Goal: Check status: Check status

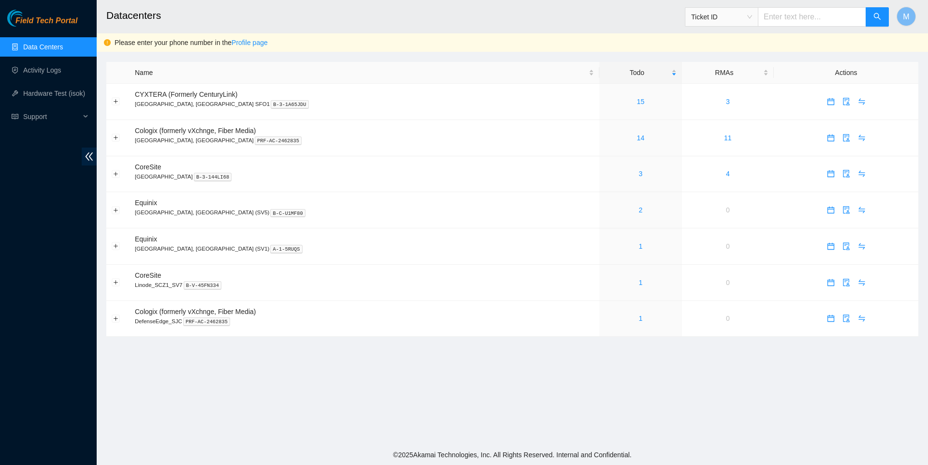
click at [794, 22] on input "text" at bounding box center [812, 16] width 108 height 19
paste input "B-V-5UDHP1A"
type input "B-V-5UDHP1A"
click at [877, 19] on icon "search" at bounding box center [877, 17] width 8 height 8
click at [803, 17] on input "text" at bounding box center [812, 16] width 108 height 19
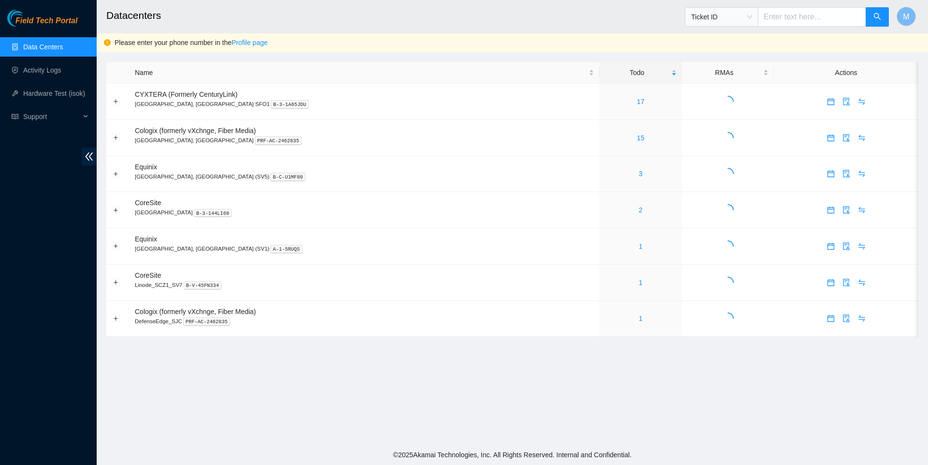
paste input "B-V-5UDHP1A"
type input "B-V-5UDHP1A"
click at [876, 21] on span "search" at bounding box center [877, 17] width 8 height 9
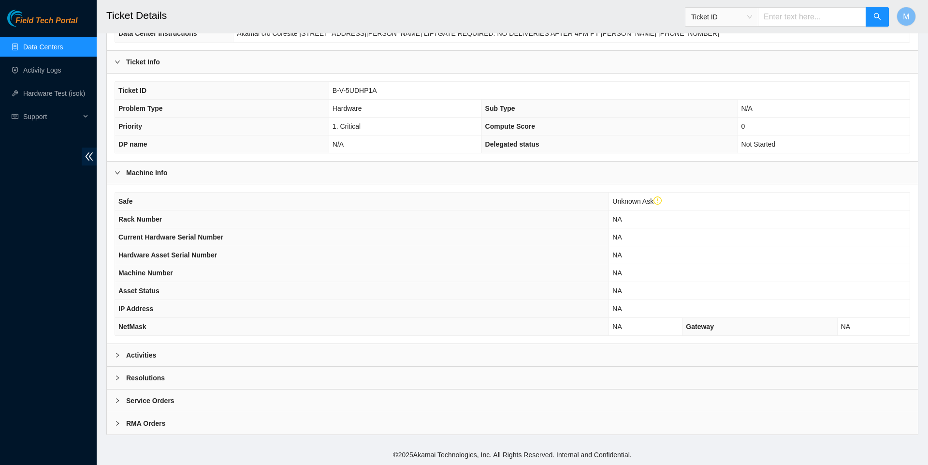
scroll to position [170, 0]
click at [116, 352] on icon "right" at bounding box center [118, 355] width 6 height 6
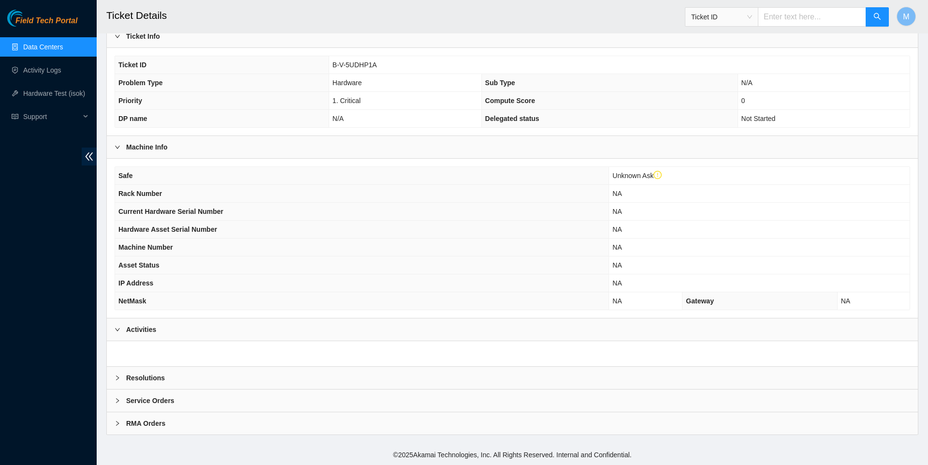
click at [118, 330] on span "right" at bounding box center [118, 329] width 6 height 6
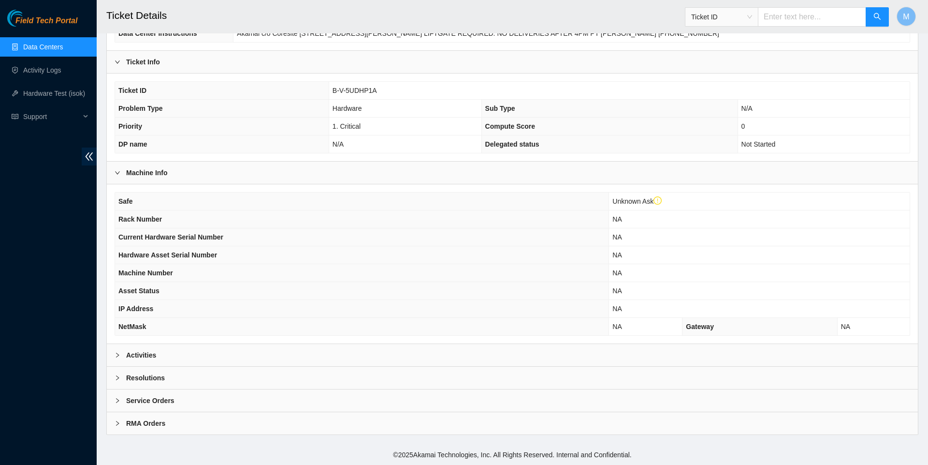
click at [119, 352] on icon "right" at bounding box center [117, 354] width 3 height 5
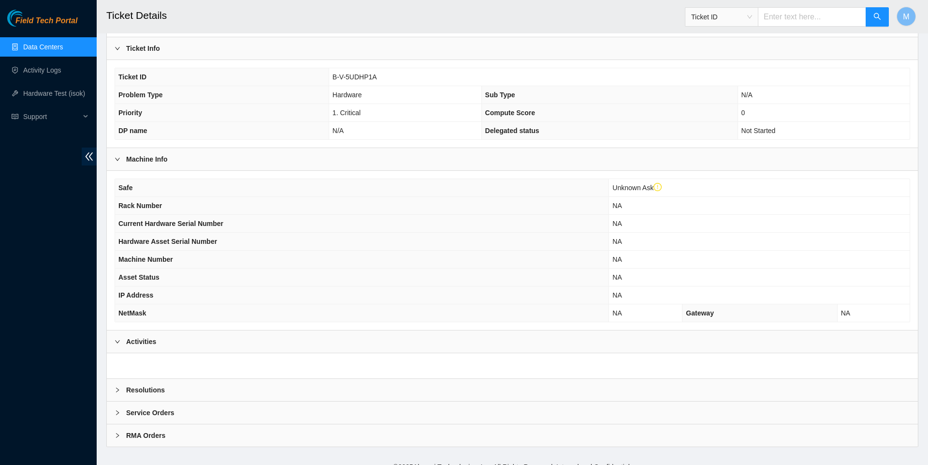
scroll to position [103, 0]
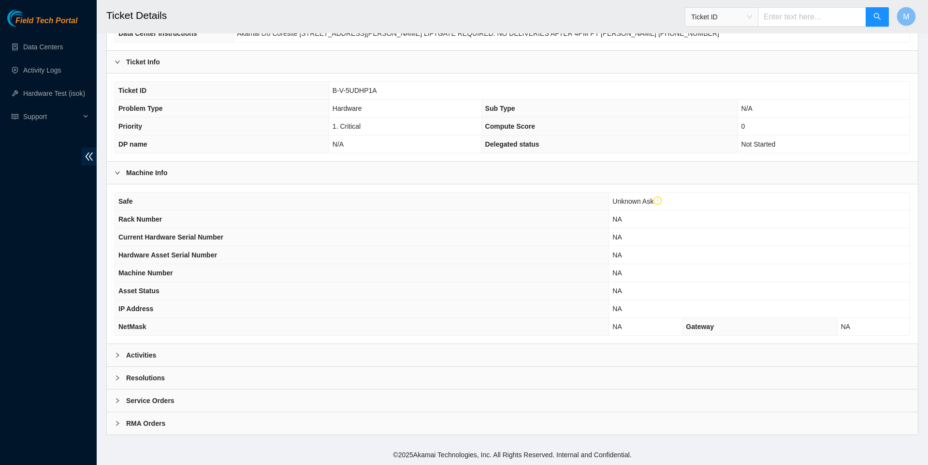
scroll to position [170, 0]
click at [120, 354] on div at bounding box center [121, 354] width 12 height 11
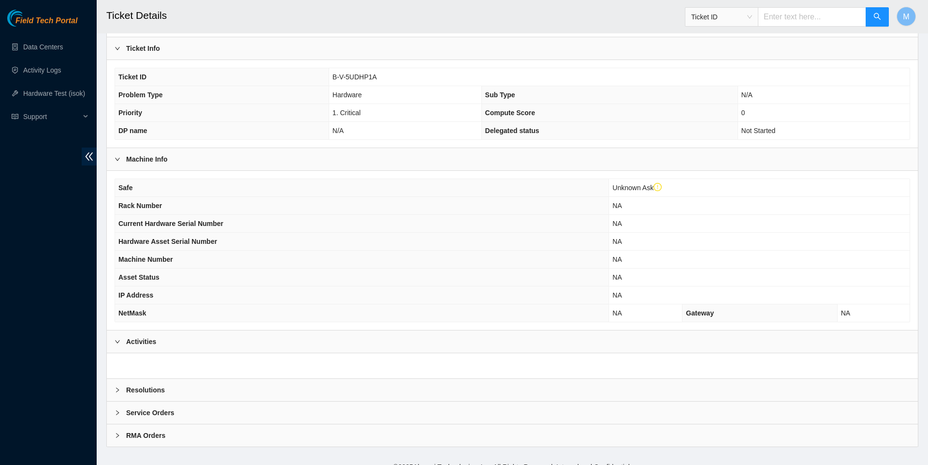
click at [117, 393] on span "right" at bounding box center [118, 390] width 6 height 6
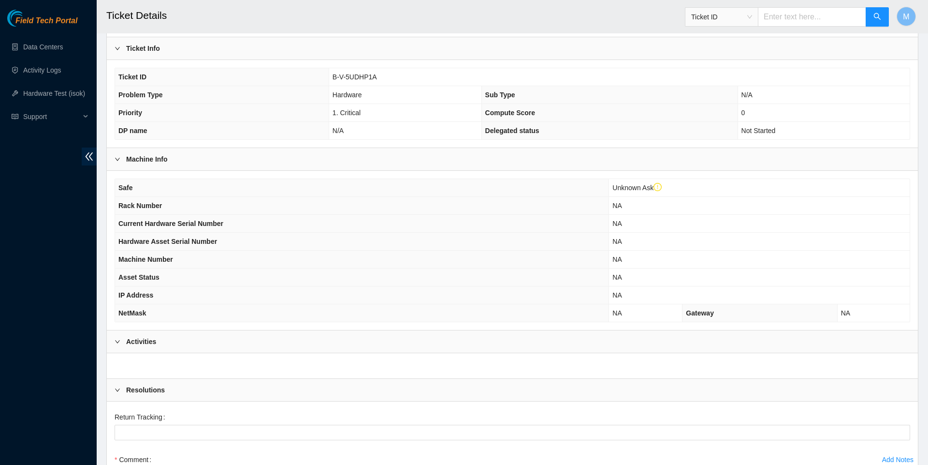
click at [117, 393] on span "right" at bounding box center [118, 390] width 6 height 6
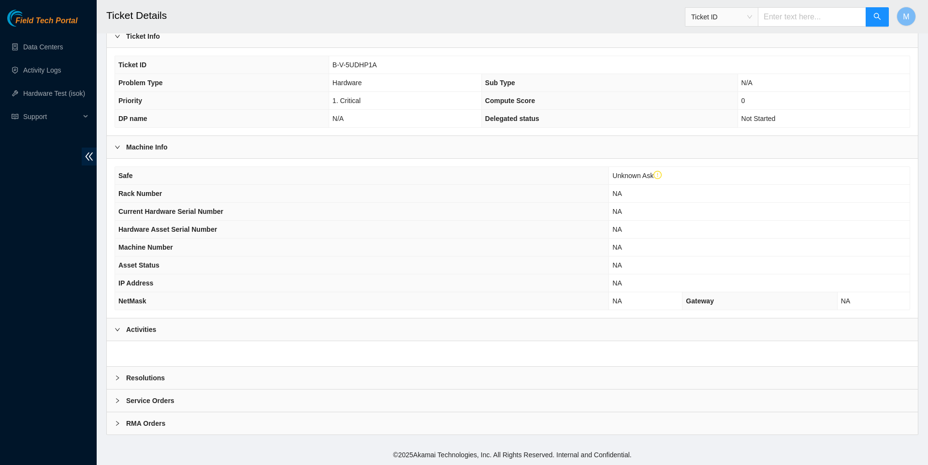
scroll to position [196, 0]
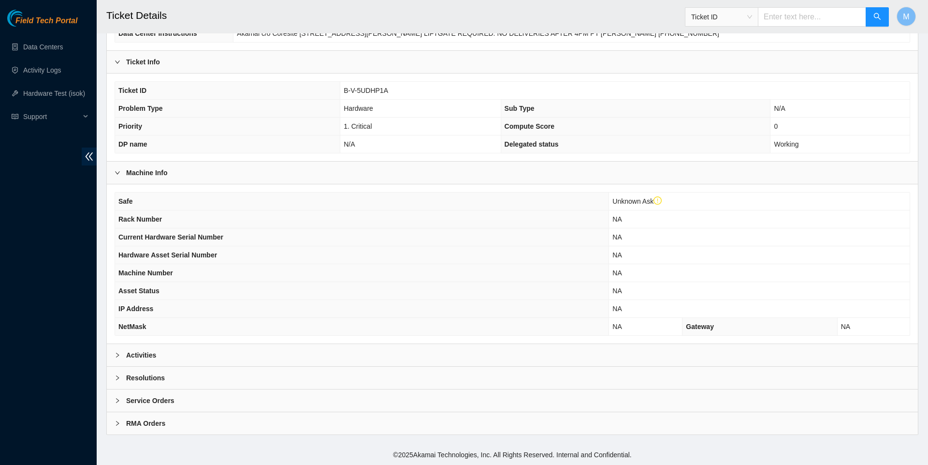
scroll to position [170, 0]
click at [118, 354] on icon "right" at bounding box center [118, 355] width 6 height 6
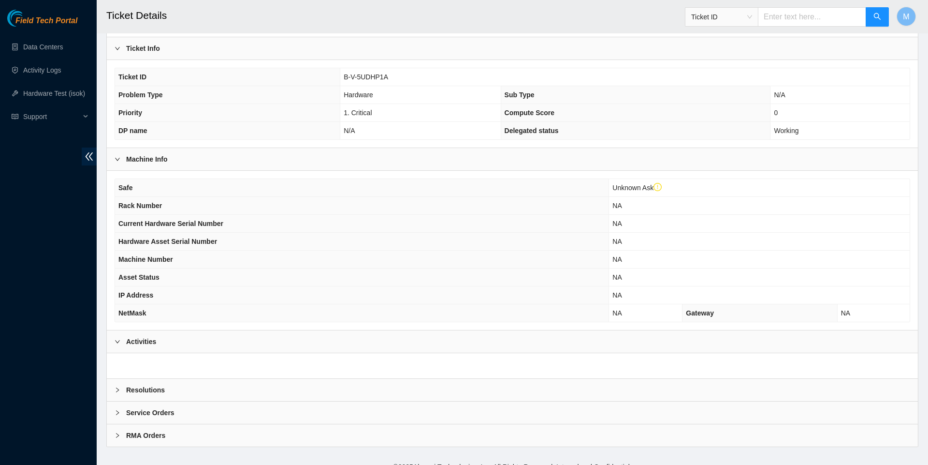
click at [118, 344] on icon "right" at bounding box center [118, 341] width 6 height 6
